Goal: Transaction & Acquisition: Purchase product/service

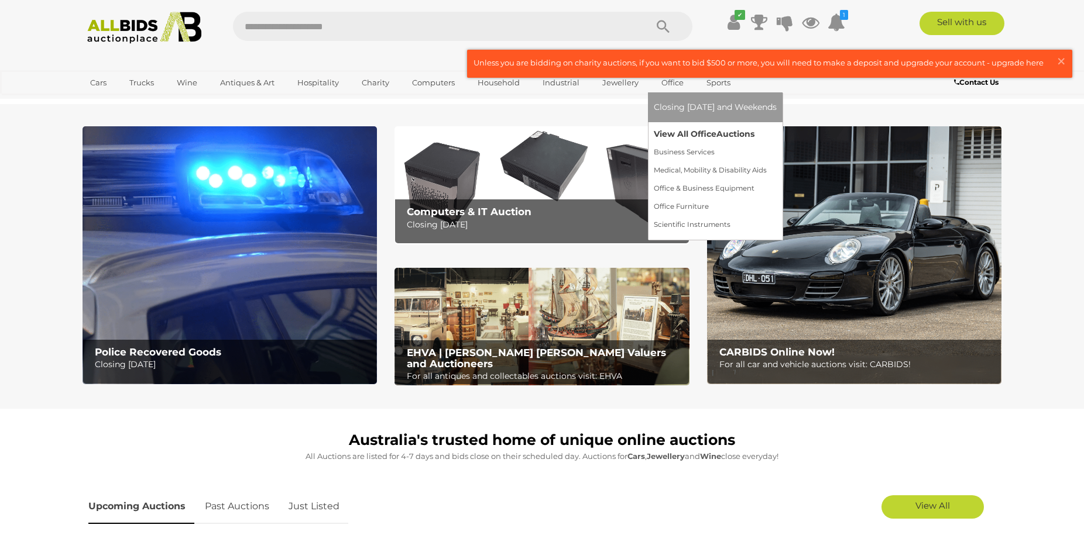
click at [681, 133] on link "View All Office Auctions" at bounding box center [715, 134] width 123 height 18
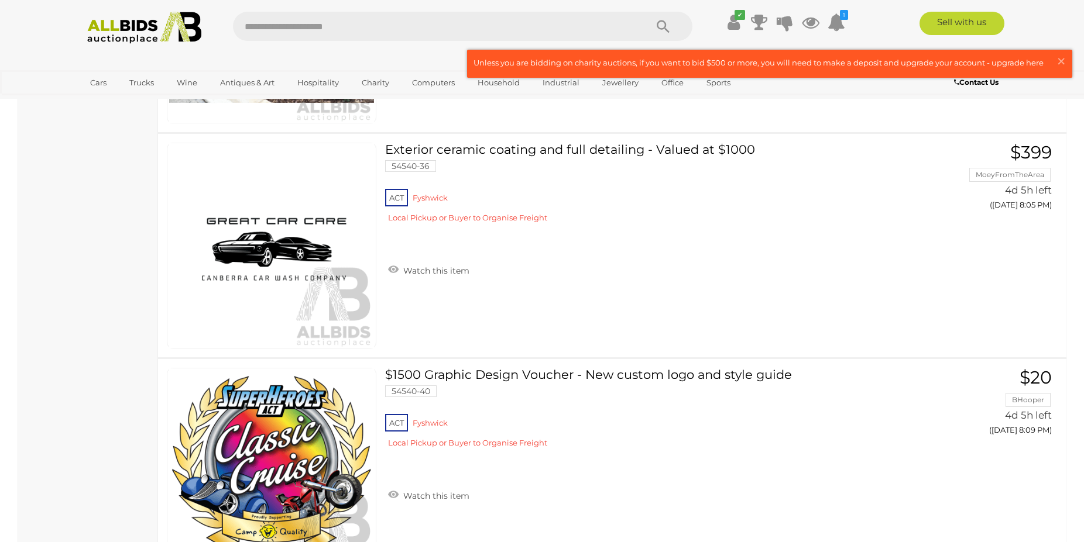
scroll to position [1910, 0]
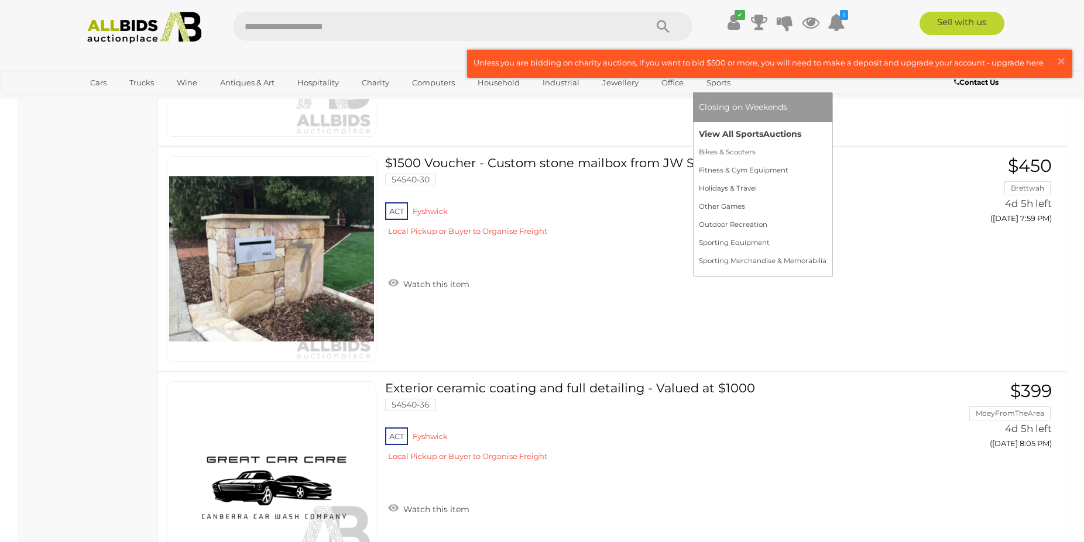
click at [733, 131] on link "View All Sports Auctions" at bounding box center [763, 134] width 128 height 18
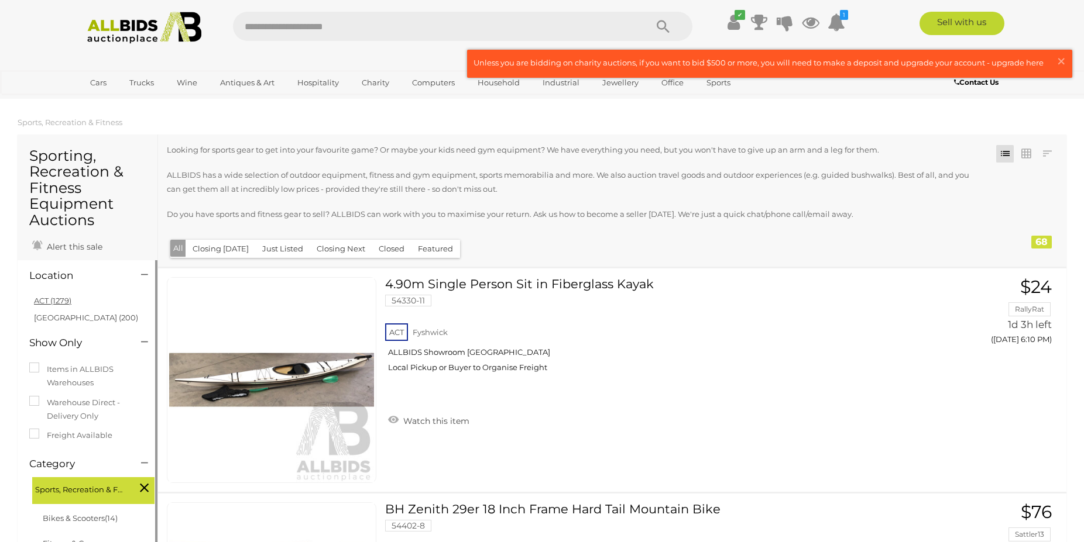
click at [69, 302] on link "ACT (1279)" at bounding box center [52, 300] width 37 height 9
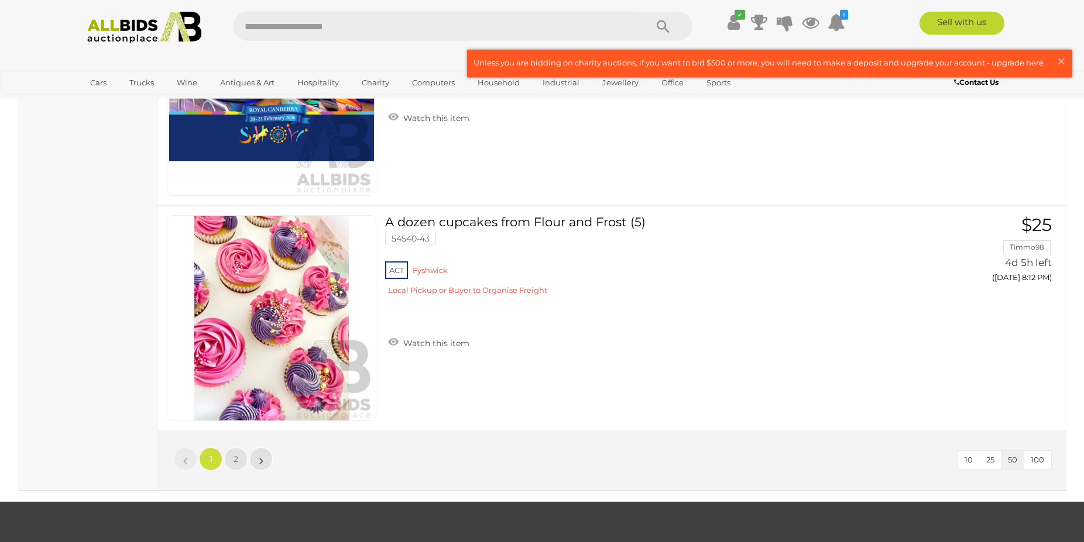
scroll to position [11281, 0]
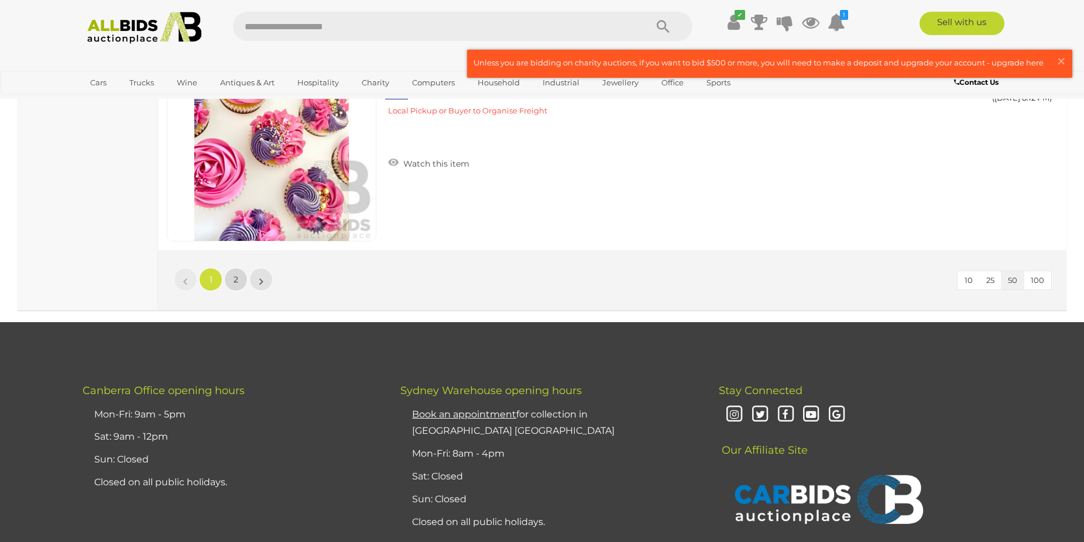
click at [236, 283] on span "2" at bounding box center [235, 279] width 5 height 11
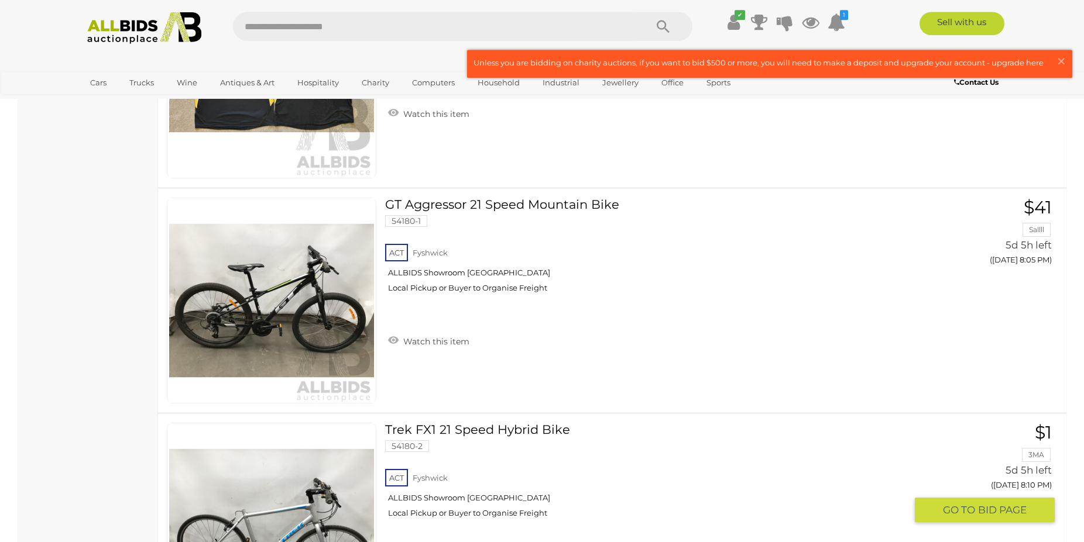
scroll to position [1761, 0]
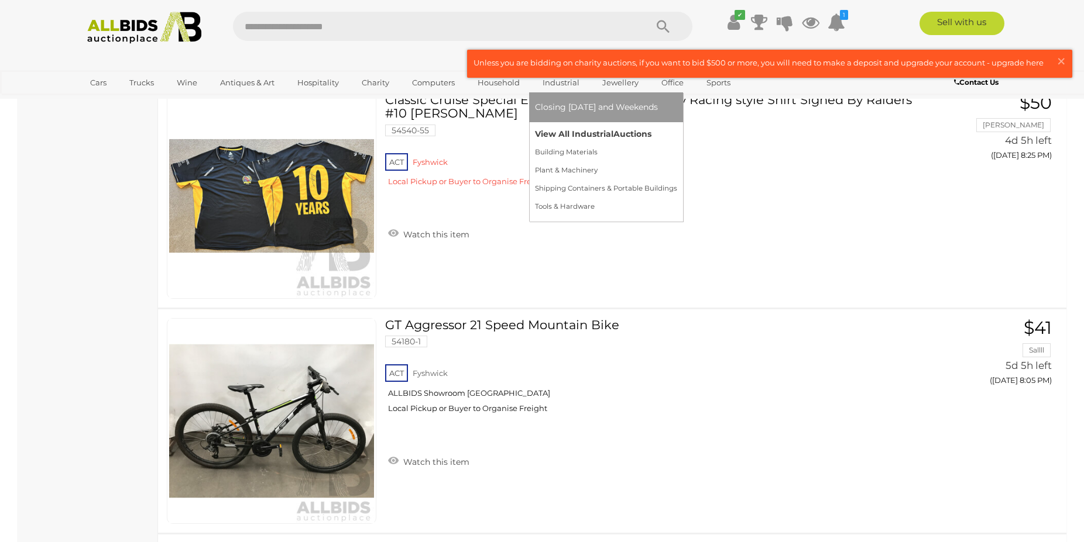
click at [571, 131] on link "View All Industrial Auctions" at bounding box center [606, 134] width 142 height 18
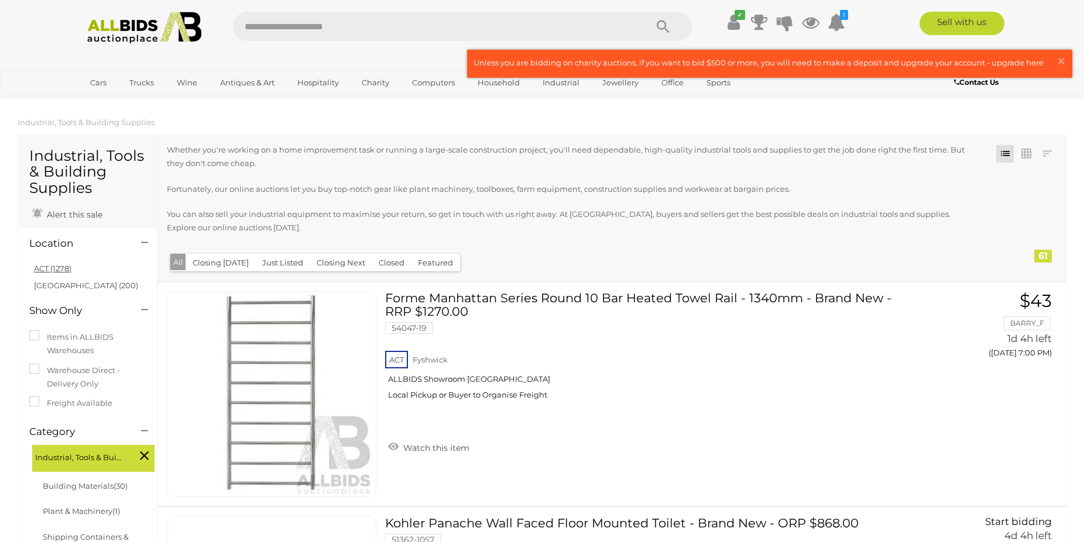
click at [53, 270] on link "ACT (1278)" at bounding box center [52, 268] width 37 height 9
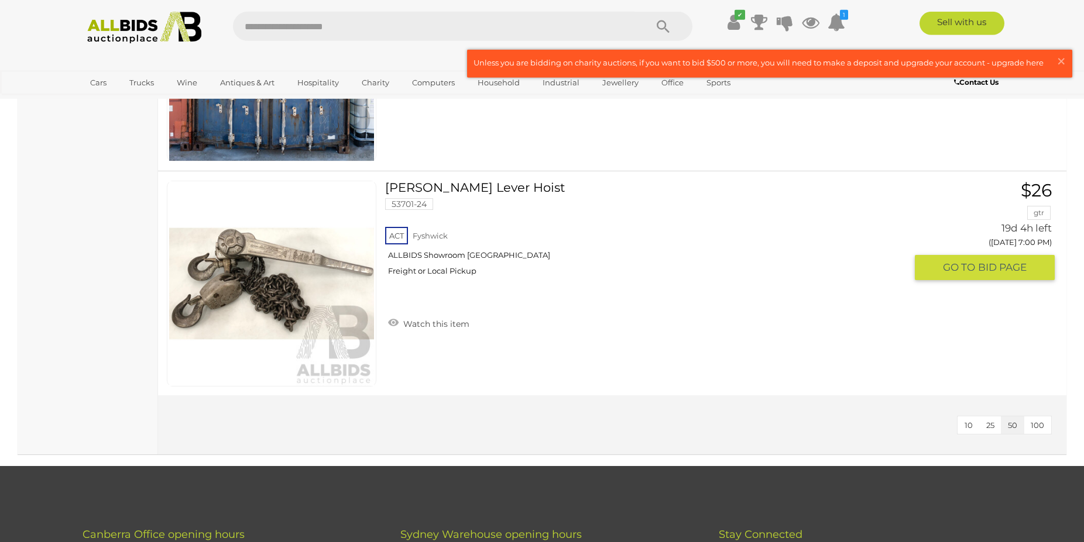
scroll to position [5909, 0]
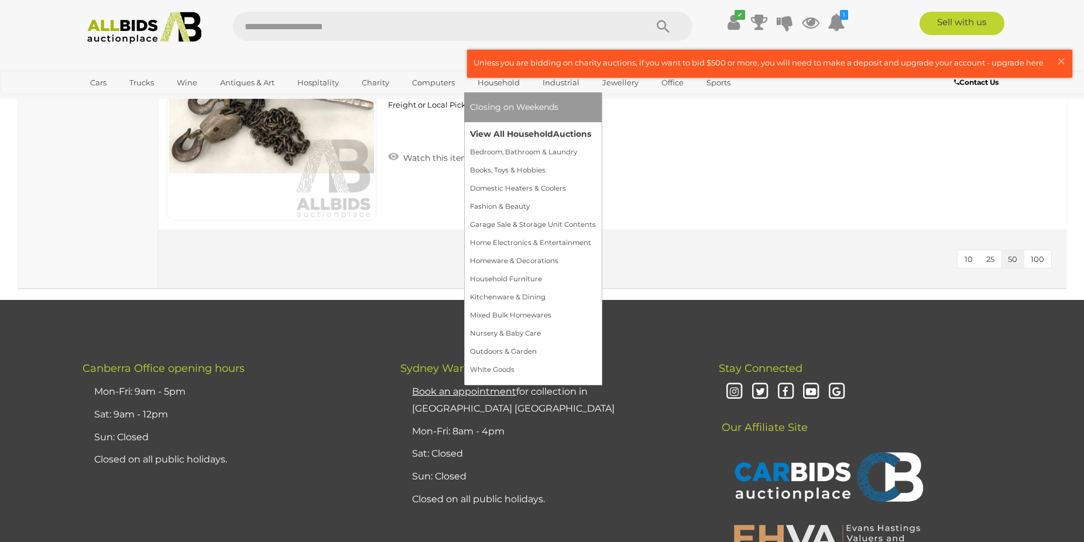
click at [523, 135] on link "View All Household Auctions" at bounding box center [533, 134] width 126 height 18
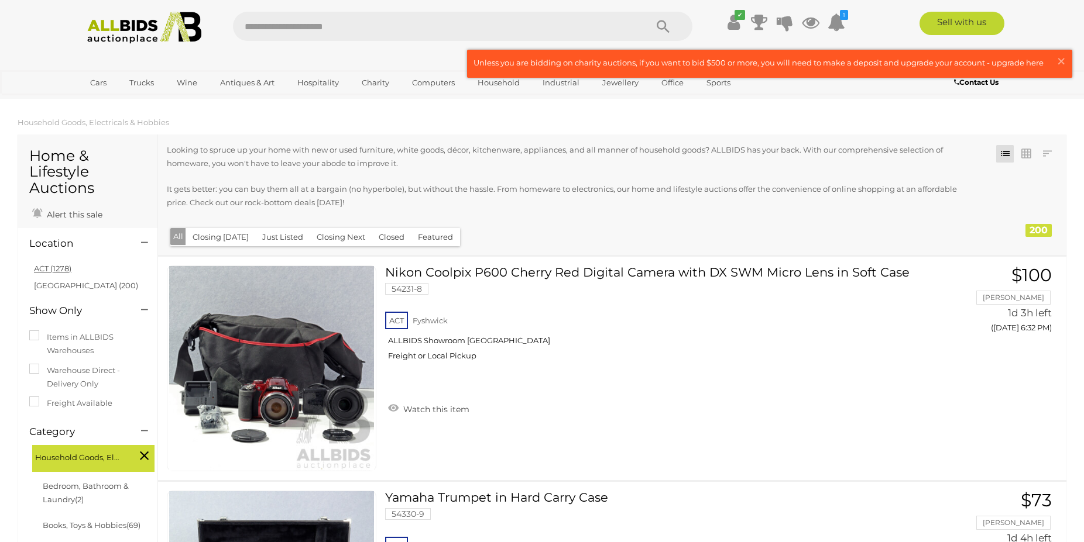
click at [66, 266] on link "ACT (1278)" at bounding box center [52, 268] width 37 height 9
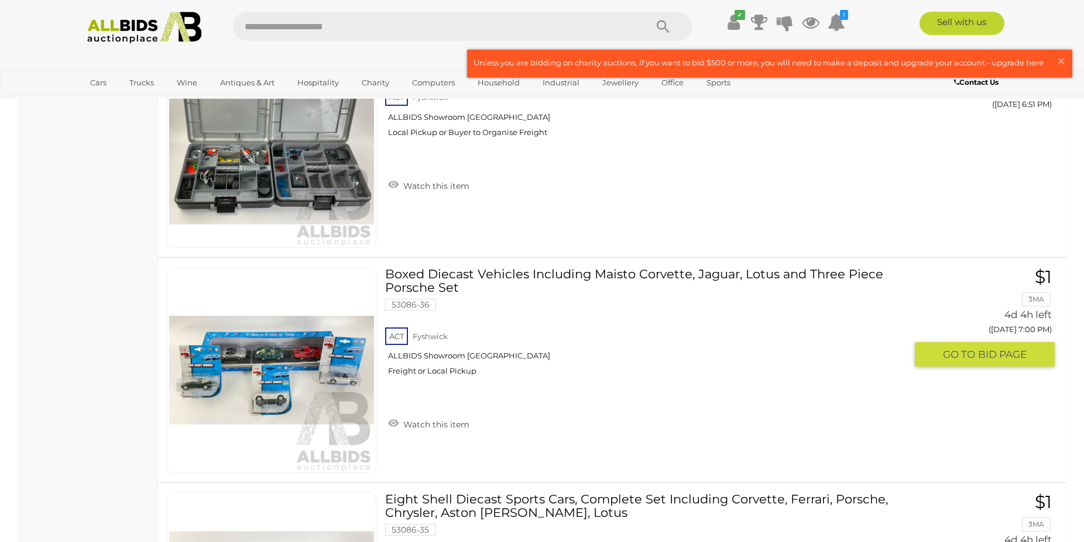
scroll to position [11042, 0]
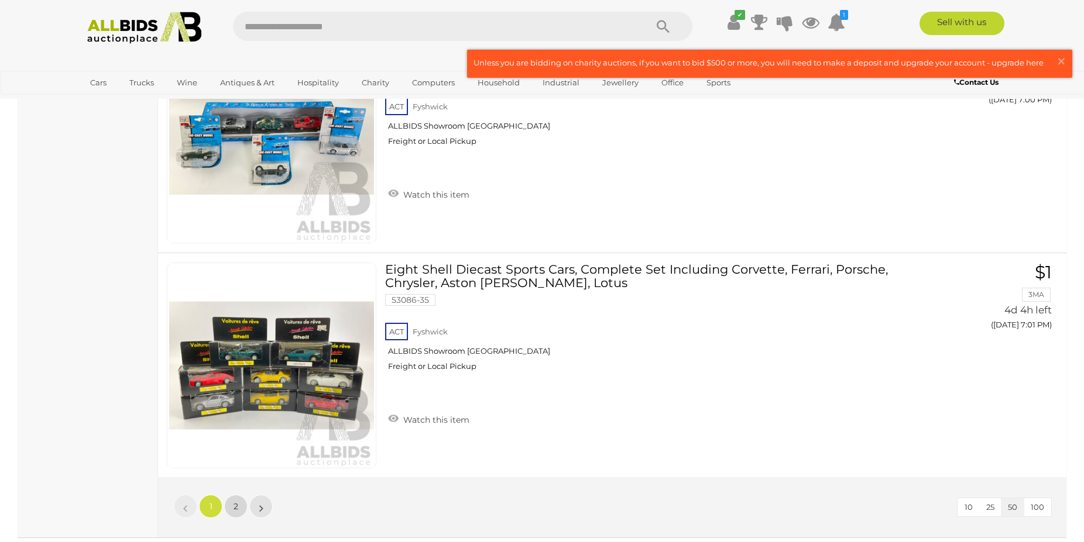
click at [235, 508] on span "2" at bounding box center [235, 506] width 5 height 11
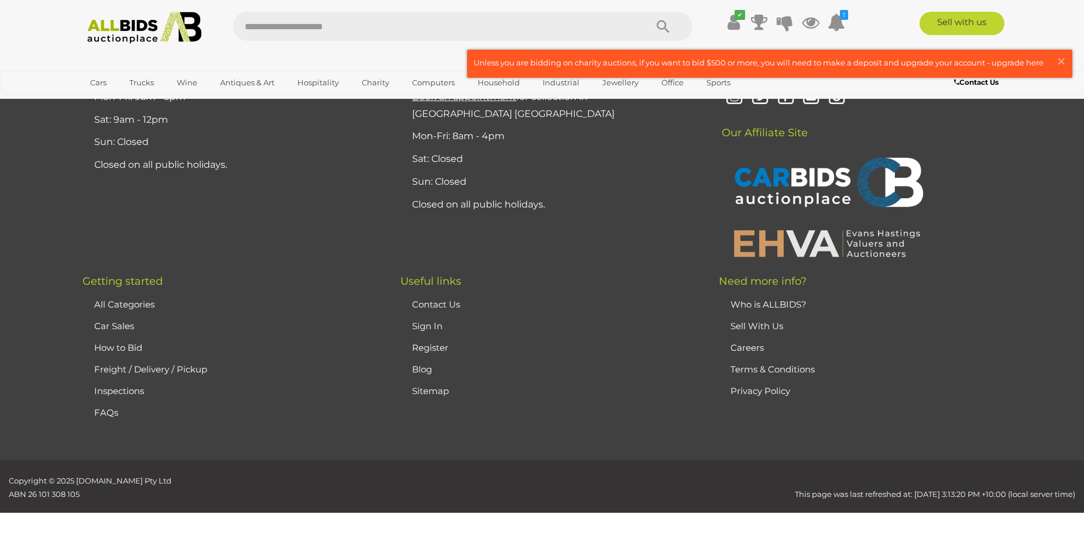
scroll to position [138, 0]
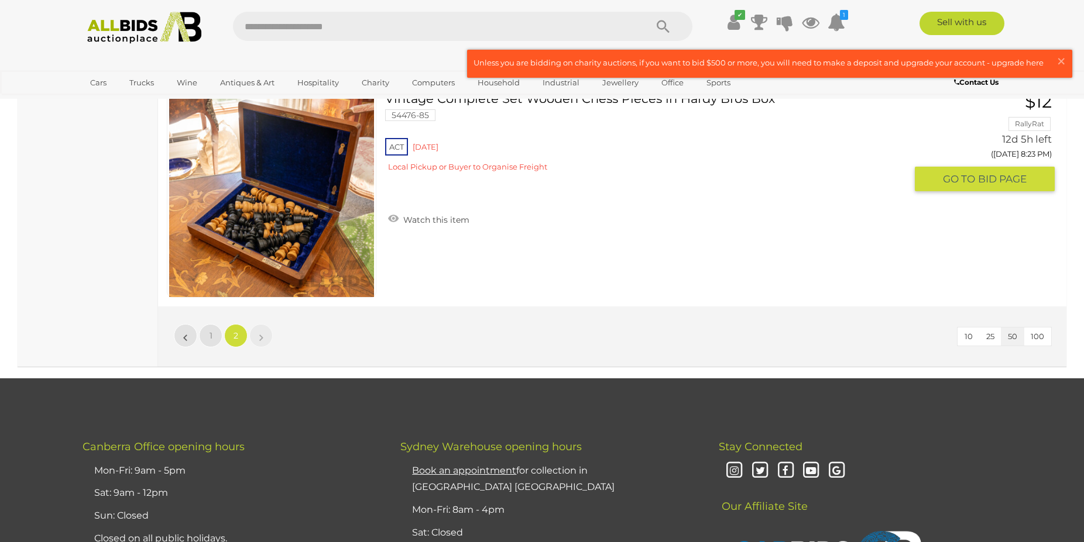
scroll to position [10702, 0]
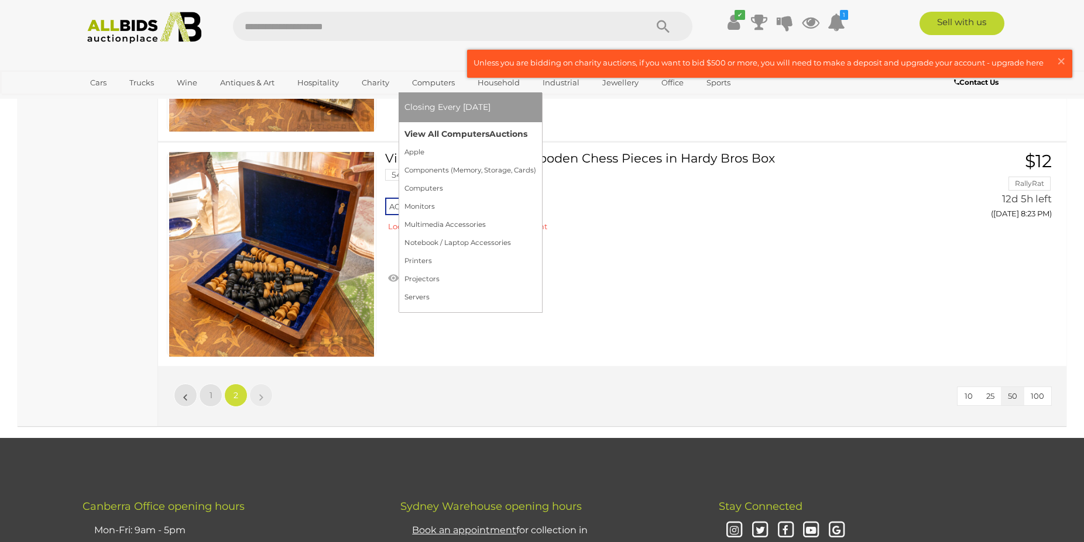
click at [435, 133] on link "View All Computers Auctions" at bounding box center [470, 134] width 132 height 18
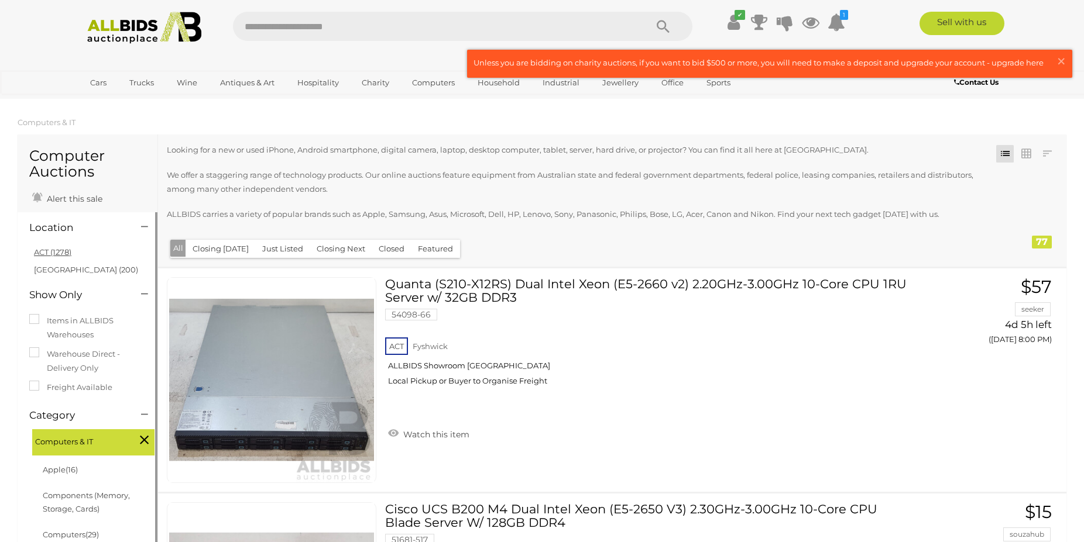
click at [56, 250] on link "ACT (1278)" at bounding box center [52, 252] width 37 height 9
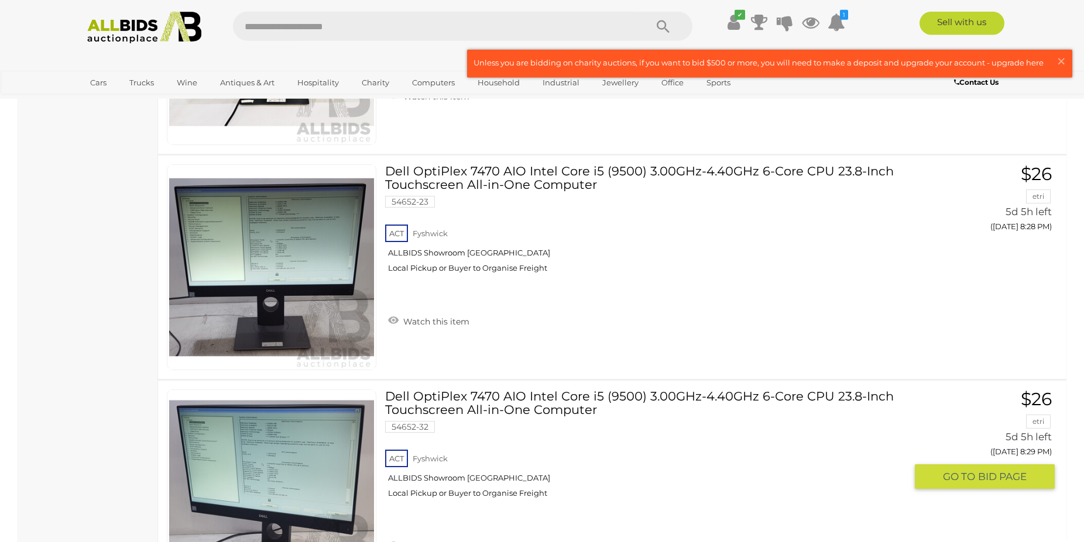
scroll to position [10922, 0]
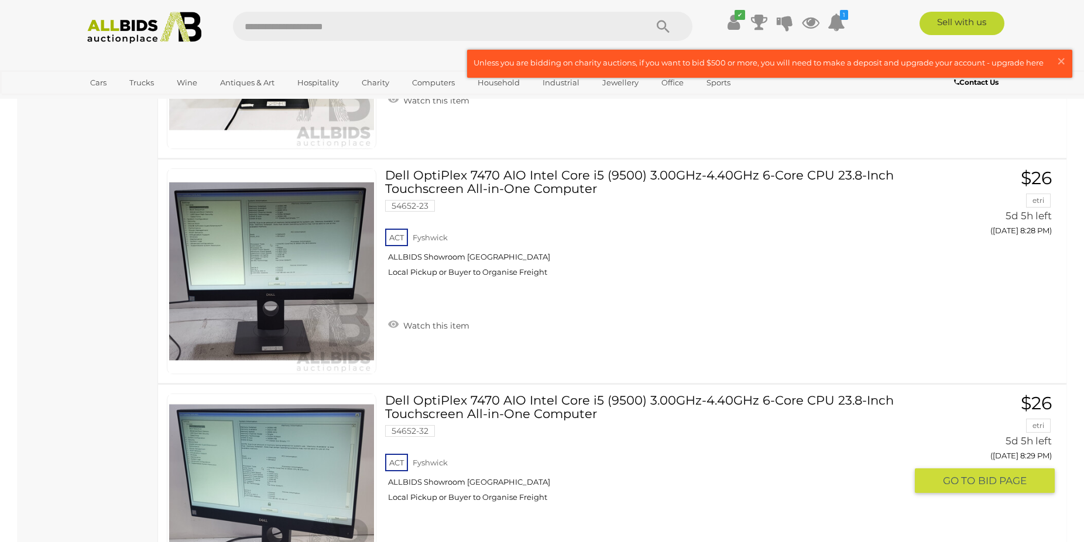
click at [555, 406] on link "Dell OptiPlex 7470 AIO Intel Core i5 (9500) 3.00GHz-4.40GHz 6-Core CPU 23.8-Inc…" at bounding box center [650, 453] width 512 height 118
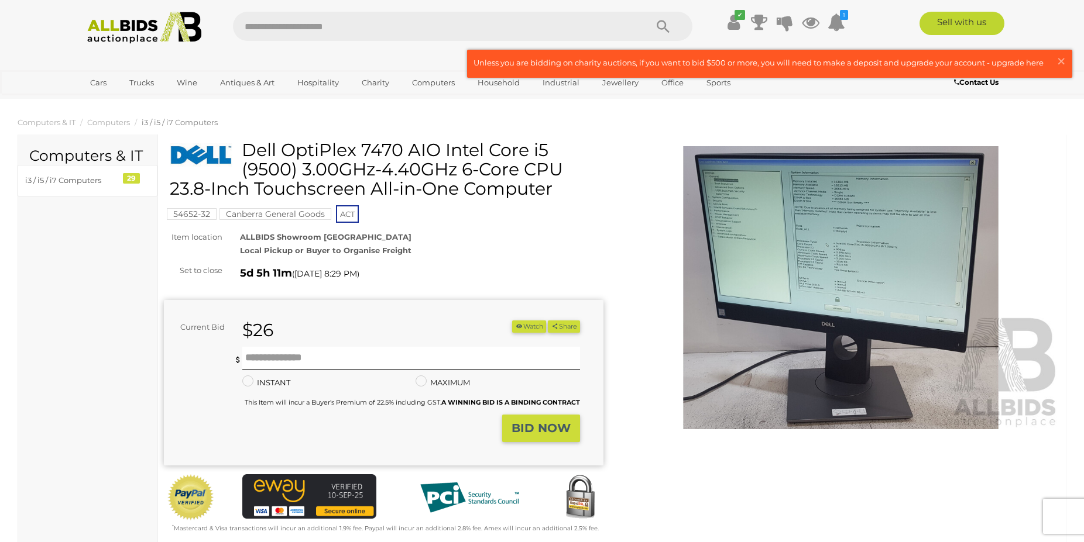
click at [834, 325] on img at bounding box center [840, 287] width 439 height 283
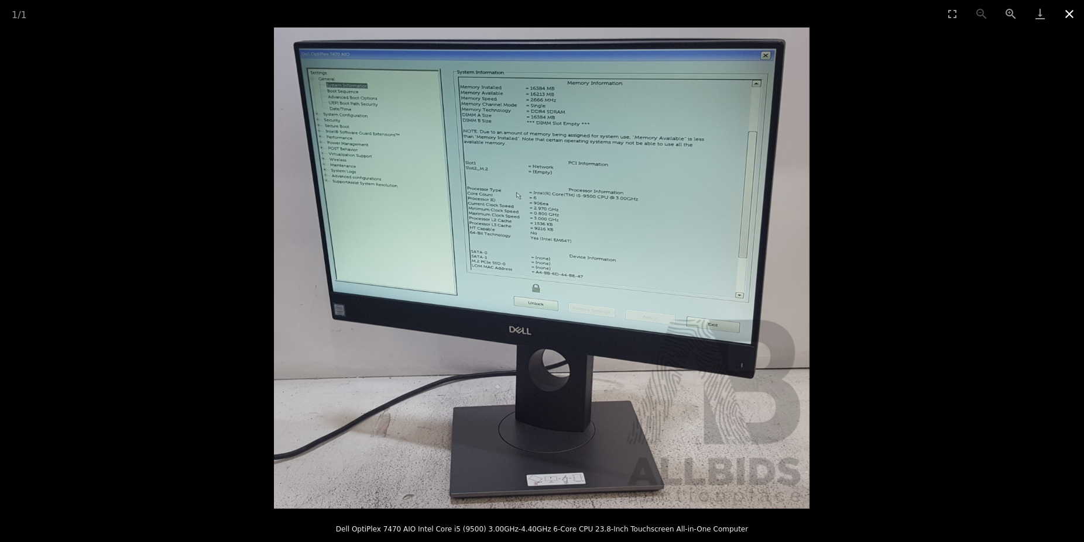
click at [1070, 16] on button "Close gallery" at bounding box center [1068, 14] width 29 height 28
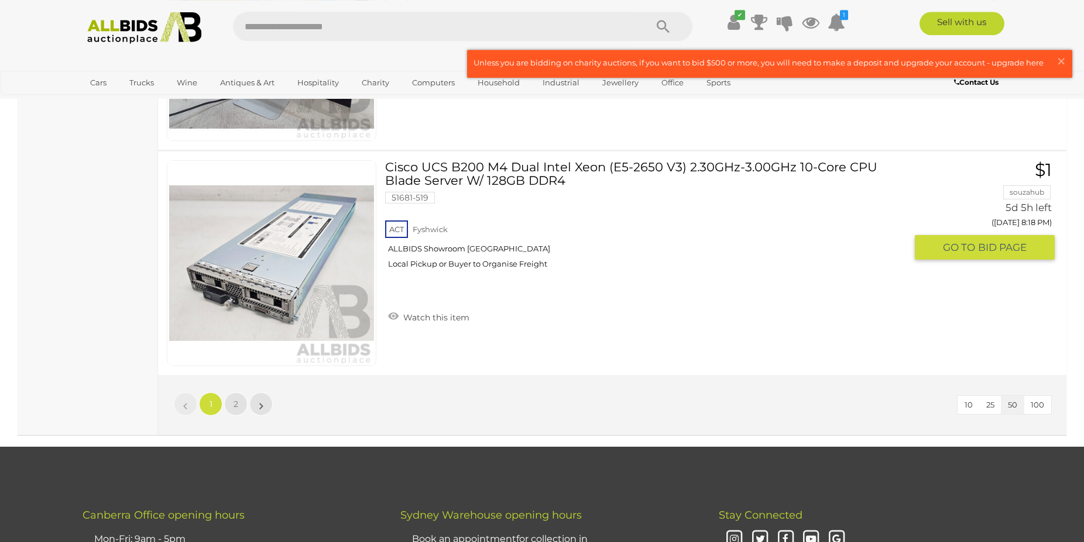
scroll to position [11221, 0]
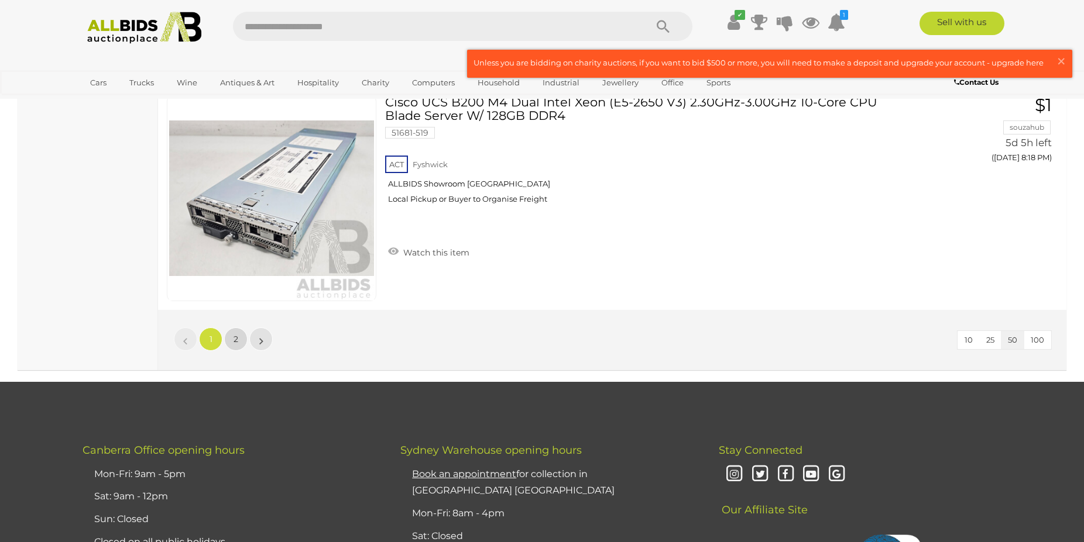
click at [236, 345] on span "2" at bounding box center [235, 339] width 5 height 11
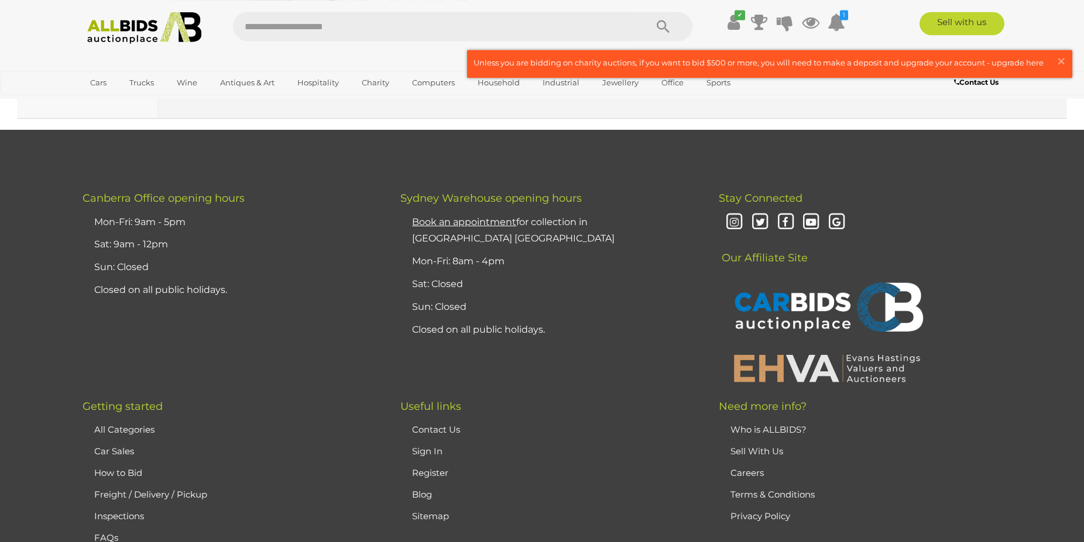
scroll to position [6301, 0]
